Goal: Check status

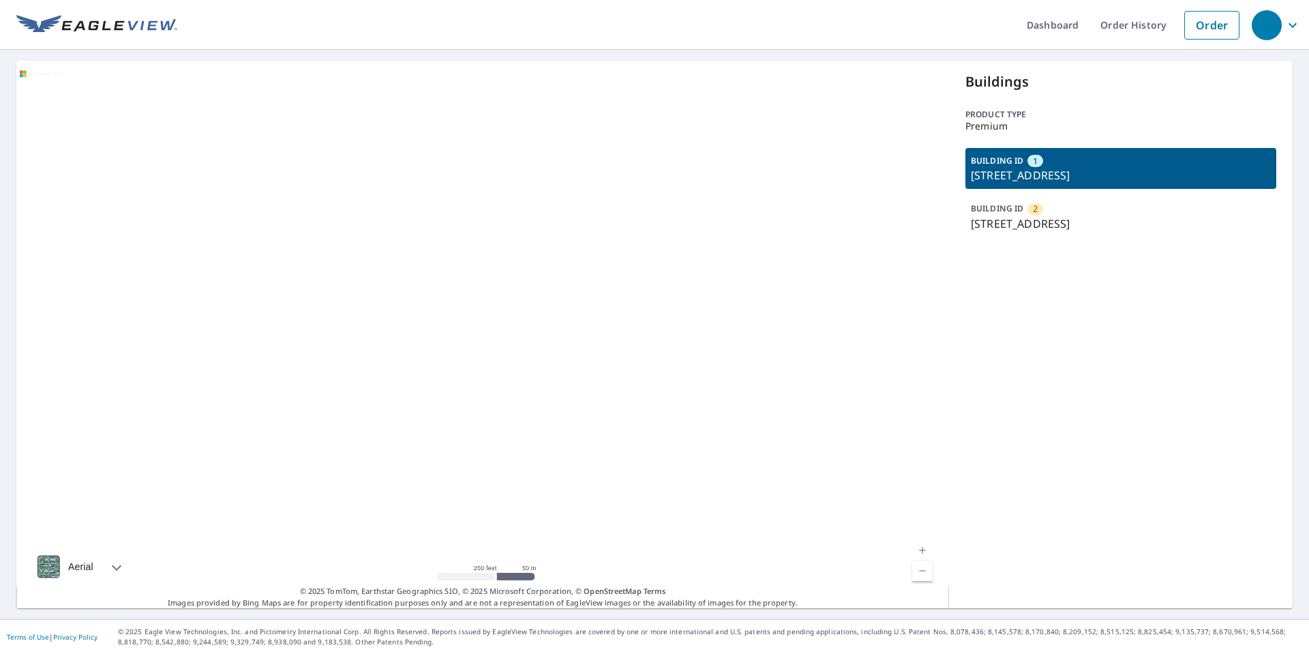
click at [280, 252] on div at bounding box center [482, 334] width 933 height 547
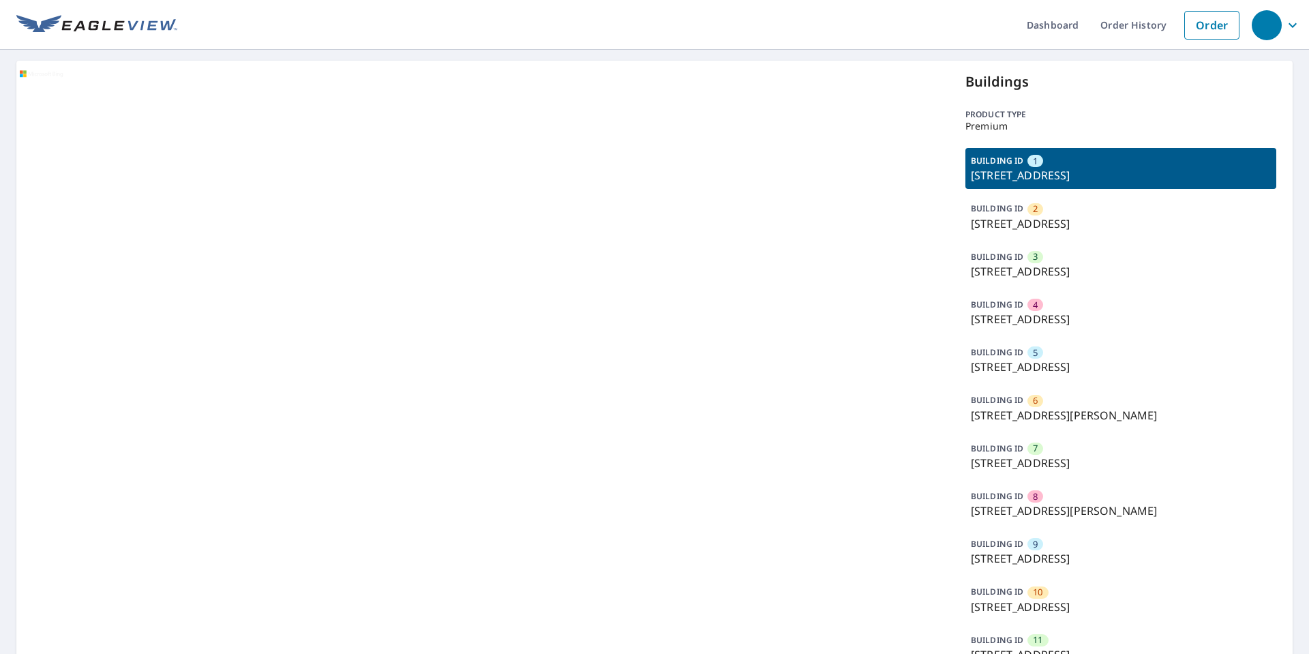
click at [1078, 323] on p "7025 S 115th Street Plz, La Vista, NE, 68128" at bounding box center [1121, 319] width 300 height 16
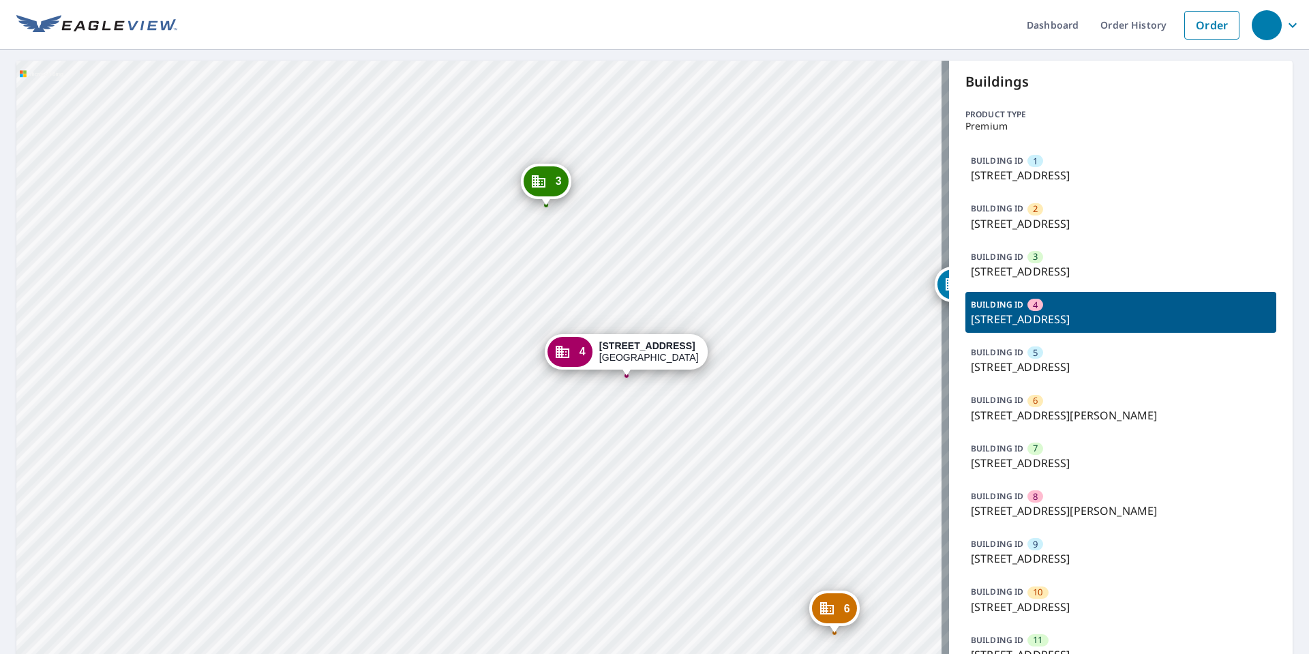
drag, startPoint x: 644, startPoint y: 404, endPoint x: 532, endPoint y: 409, distance: 111.3
click at [551, 415] on div "1 6925 S 115th Street Plz La Vista, NE 68128 2 7002 S 114th Street Plz La Vista…" at bounding box center [482, 442] width 933 height 762
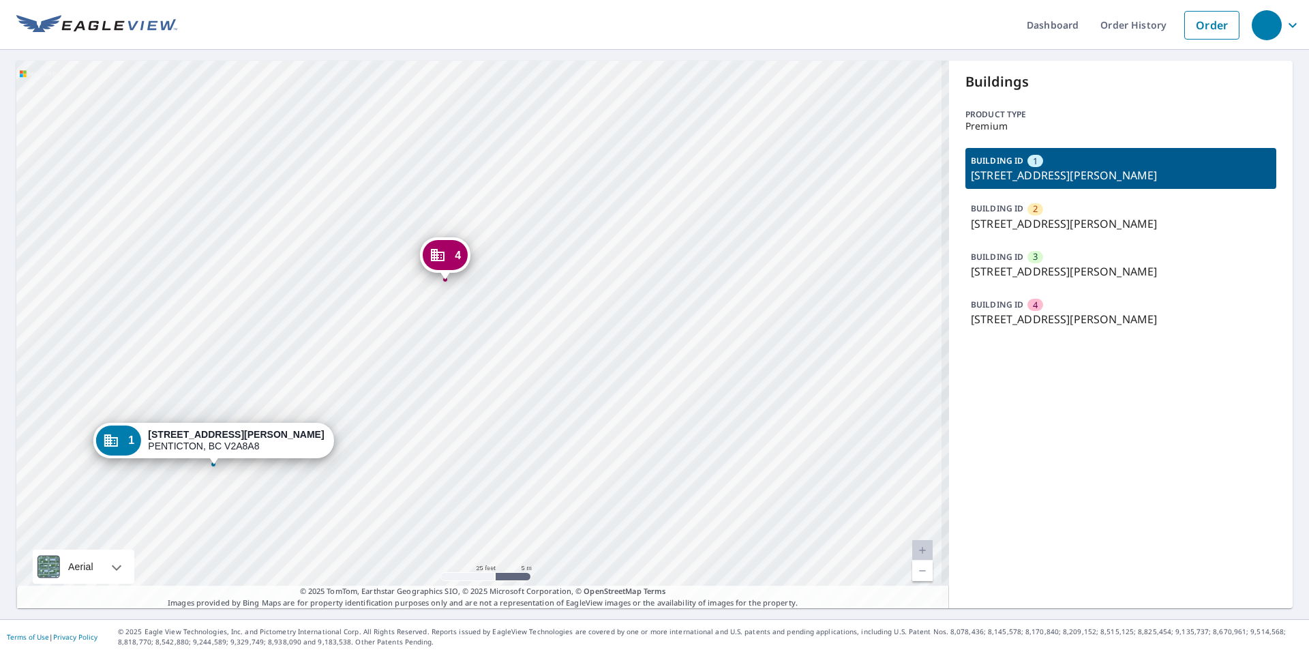
drag, startPoint x: 340, startPoint y: 350, endPoint x: 334, endPoint y: 295, distance: 56.2
click at [334, 295] on div "2 [STREET_ADDRESS][PERSON_NAME] 3 [STREET_ADDRESS][PERSON_NAME] 4 [STREET_ADDRE…" at bounding box center [482, 334] width 933 height 547
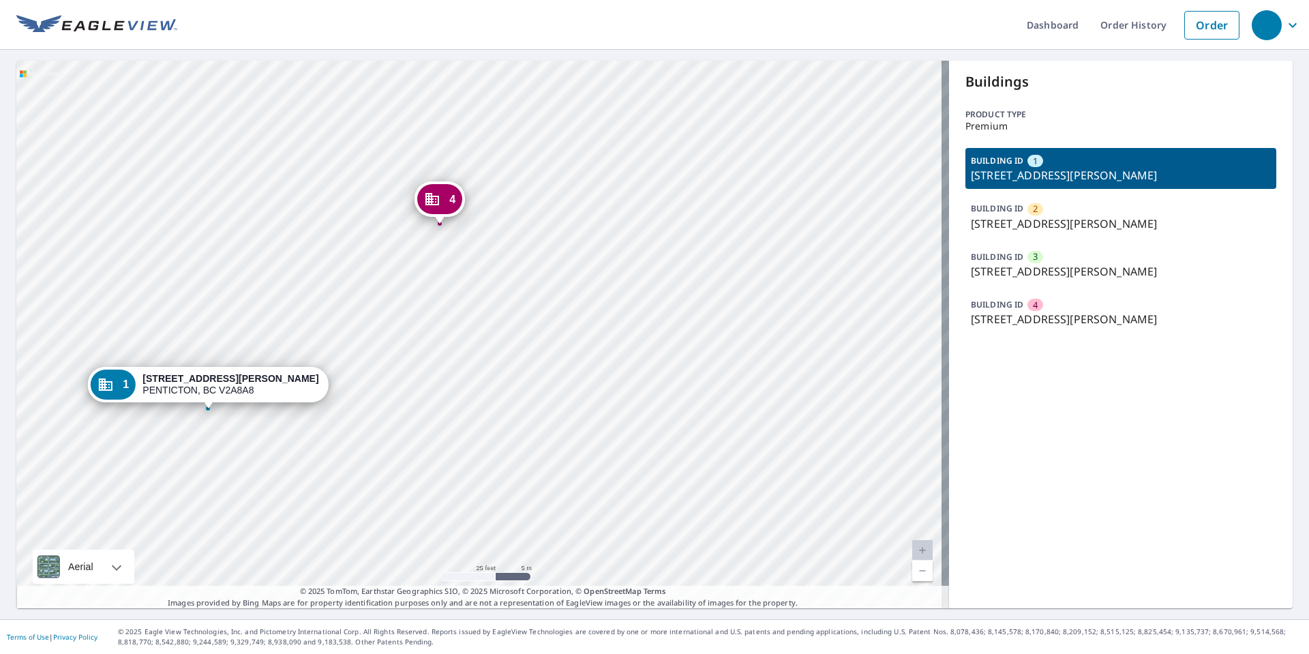
click at [62, 322] on div "2 [STREET_ADDRESS][PERSON_NAME] 3 [STREET_ADDRESS][PERSON_NAME] 4 [STREET_ADDRE…" at bounding box center [482, 334] width 933 height 547
